Goal: Transaction & Acquisition: Purchase product/service

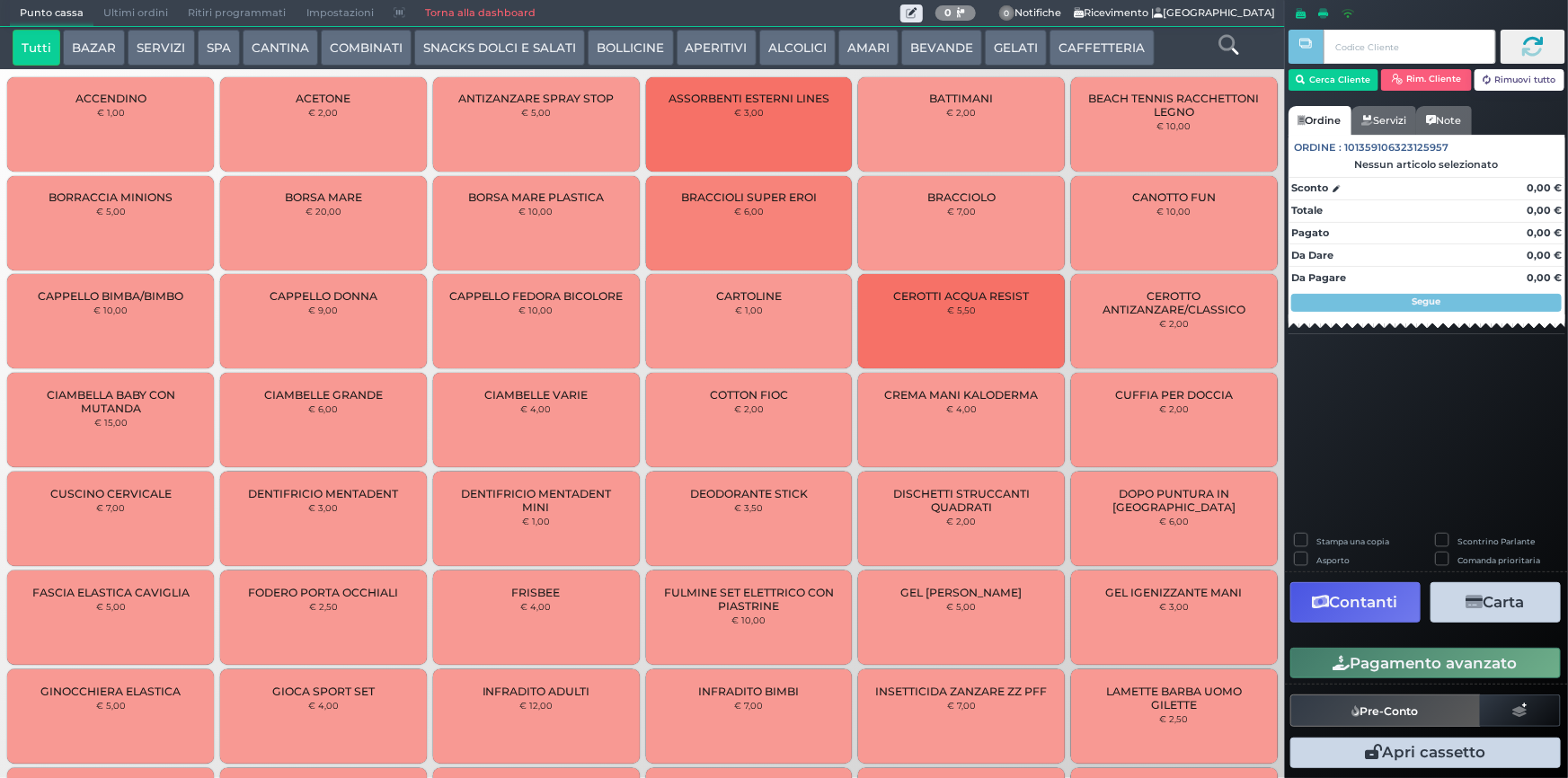
click at [1018, 43] on button "GELATI" at bounding box center [1016, 48] width 62 height 36
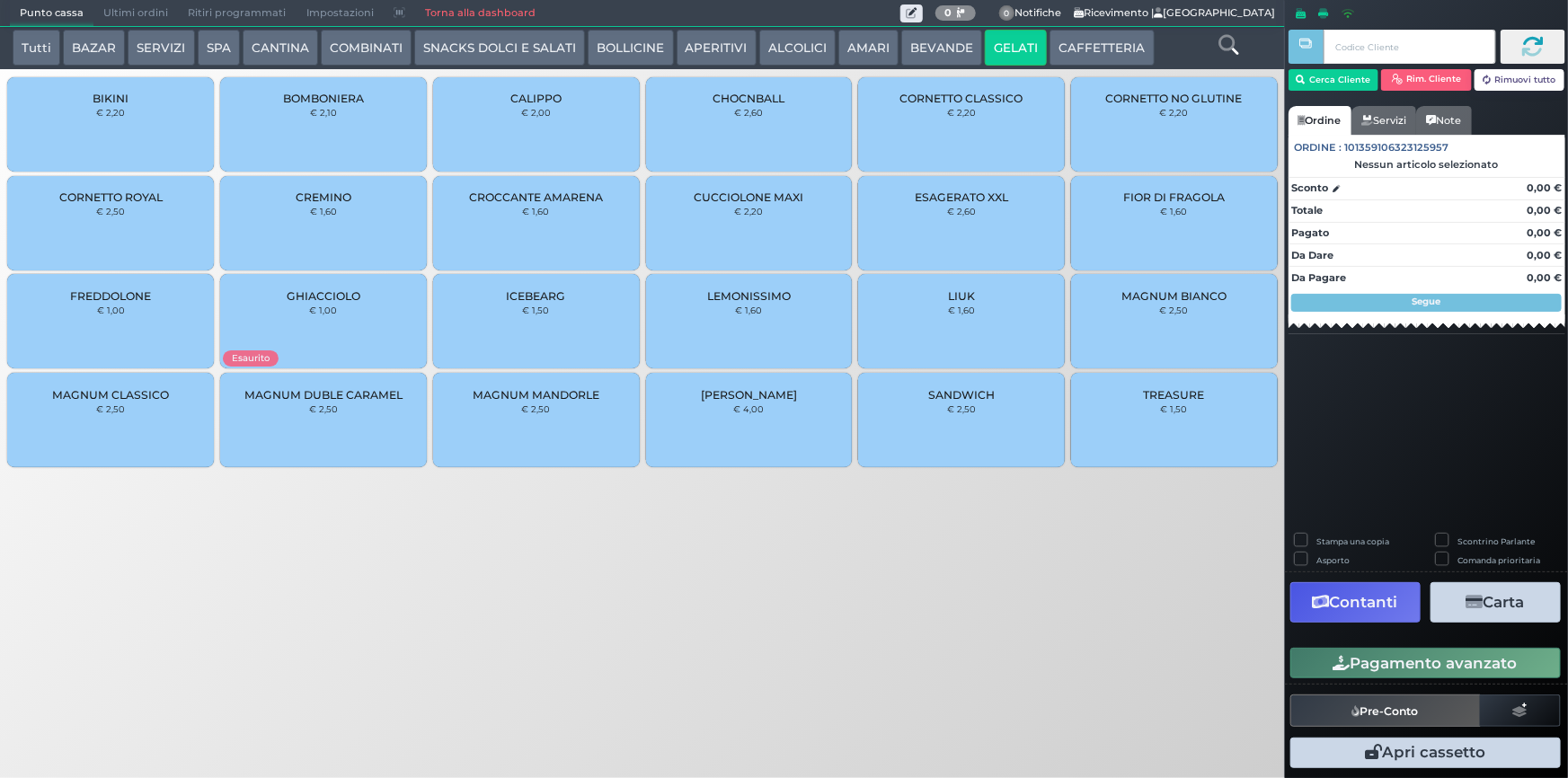
click at [1099, 343] on div "MAGNUM BIANCO € 2,50" at bounding box center [1174, 321] width 207 height 94
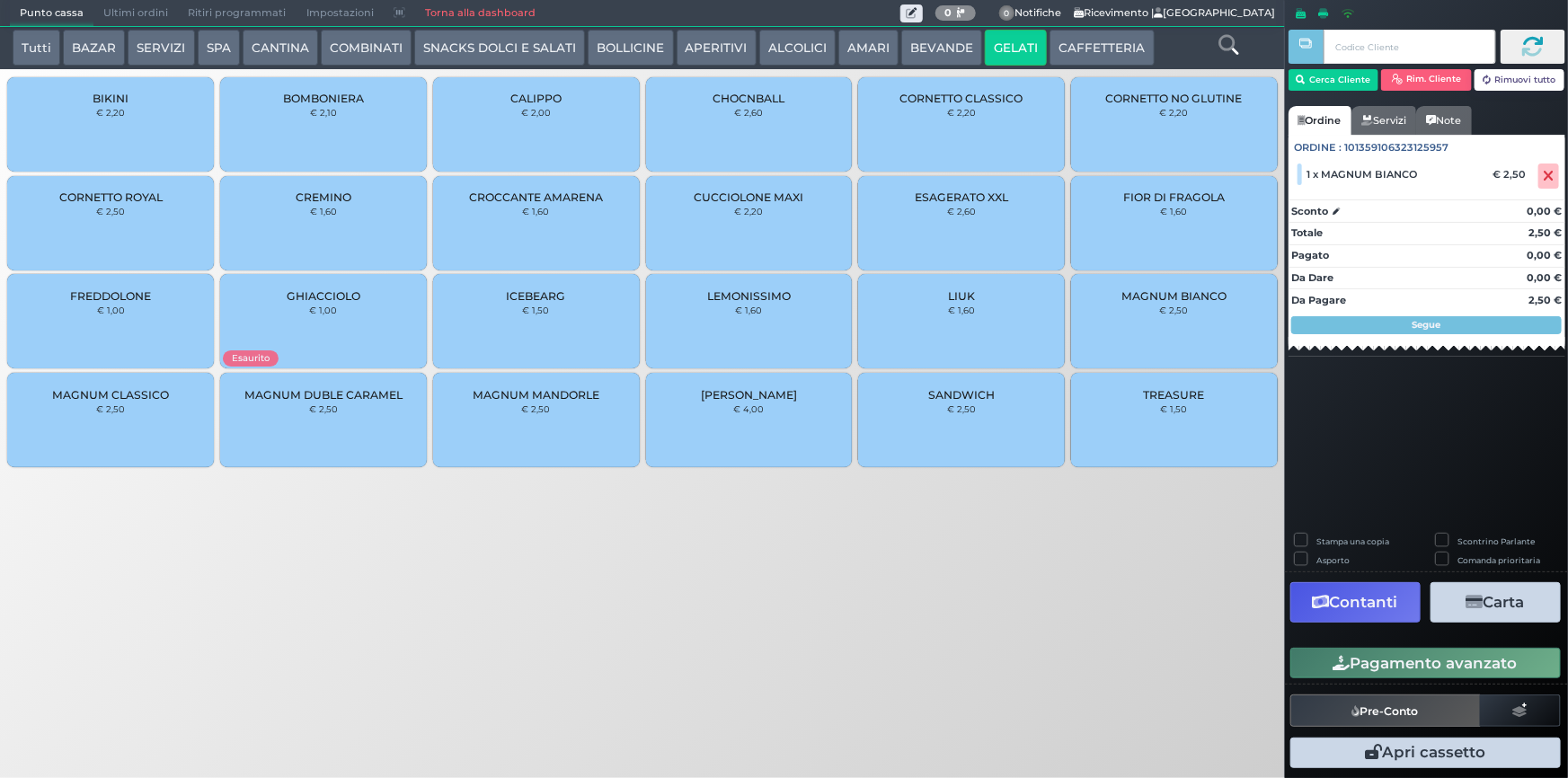
click at [1317, 536] on label "Stampa una copia" at bounding box center [1352, 542] width 73 height 12
checkbox input "true"
click at [1531, 617] on button "Carta" at bounding box center [1495, 603] width 130 height 41
